Goal: Task Accomplishment & Management: Manage account settings

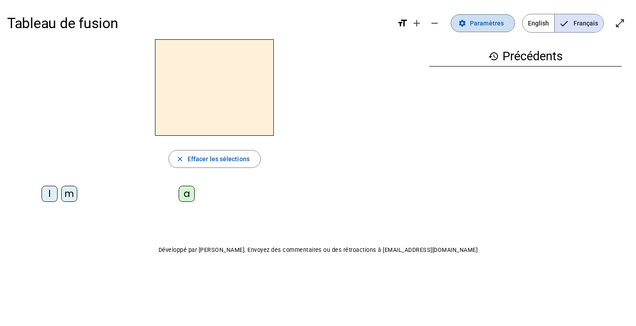
click at [475, 22] on span "Paramètres" at bounding box center [487, 23] width 34 height 11
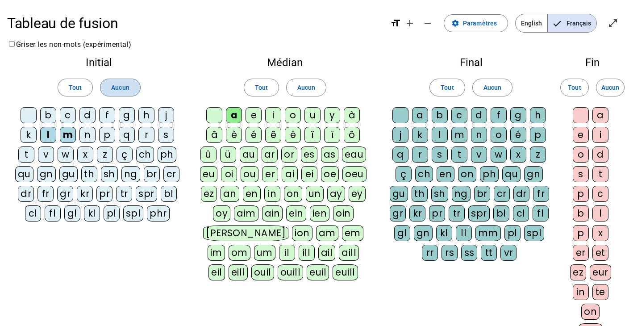
click at [113, 93] on span at bounding box center [119, 87] width 39 height 21
click at [308, 90] on span "Aucun" at bounding box center [306, 87] width 18 height 11
click at [481, 88] on span at bounding box center [492, 87] width 39 height 21
drag, startPoint x: 612, startPoint y: 91, endPoint x: 299, endPoint y: 89, distance: 313.1
click at [612, 91] on span "Aucun" at bounding box center [611, 87] width 18 height 11
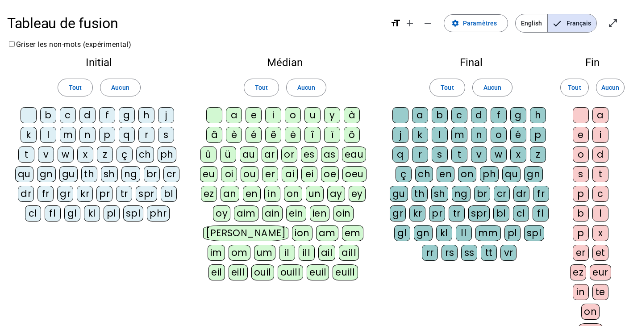
click at [41, 134] on div "l" at bounding box center [48, 135] width 16 height 16
click at [67, 138] on div "m" at bounding box center [68, 135] width 16 height 16
drag, startPoint x: 254, startPoint y: 111, endPoint x: 242, endPoint y: 115, distance: 12.1
click at [242, 115] on div "a" at bounding box center [234, 115] width 16 height 16
click at [250, 117] on div "e" at bounding box center [254, 115] width 16 height 16
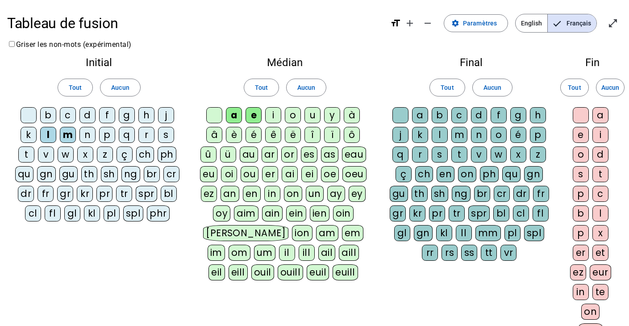
drag, startPoint x: 27, startPoint y: 150, endPoint x: 23, endPoint y: 153, distance: 4.7
click at [23, 153] on div "t" at bounding box center [26, 154] width 16 height 16
click at [443, 133] on div "l" at bounding box center [440, 135] width 16 height 16
click at [582, 115] on div at bounding box center [581, 115] width 16 height 16
click at [404, 119] on div at bounding box center [401, 115] width 16 height 16
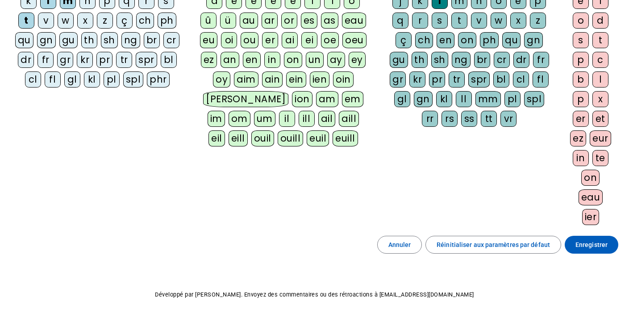
scroll to position [155, 0]
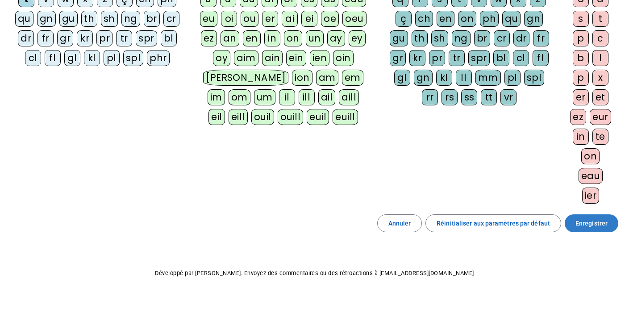
click at [600, 228] on span "Enregistrer" at bounding box center [592, 223] width 32 height 11
